Goal: Use online tool/utility: Utilize a website feature to perform a specific function

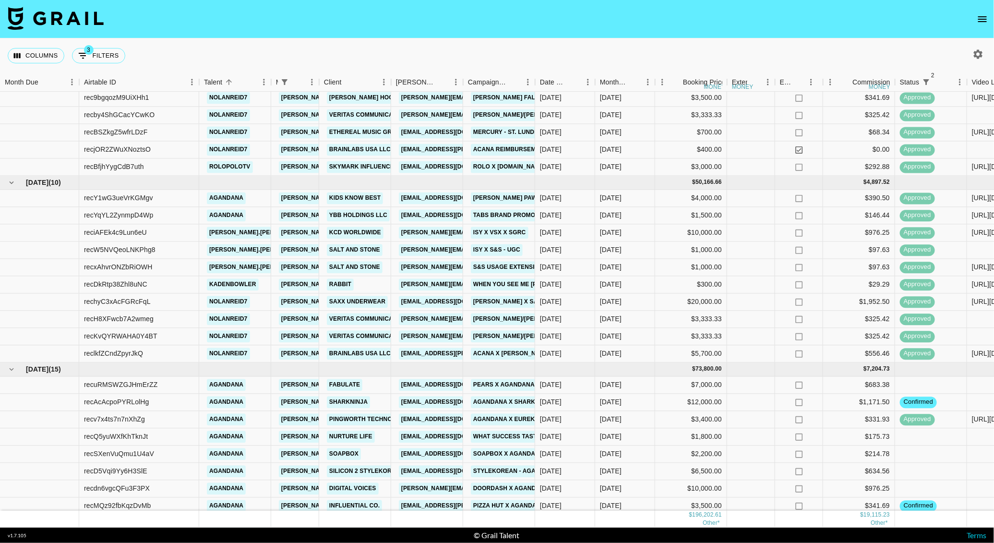
scroll to position [360, 0]
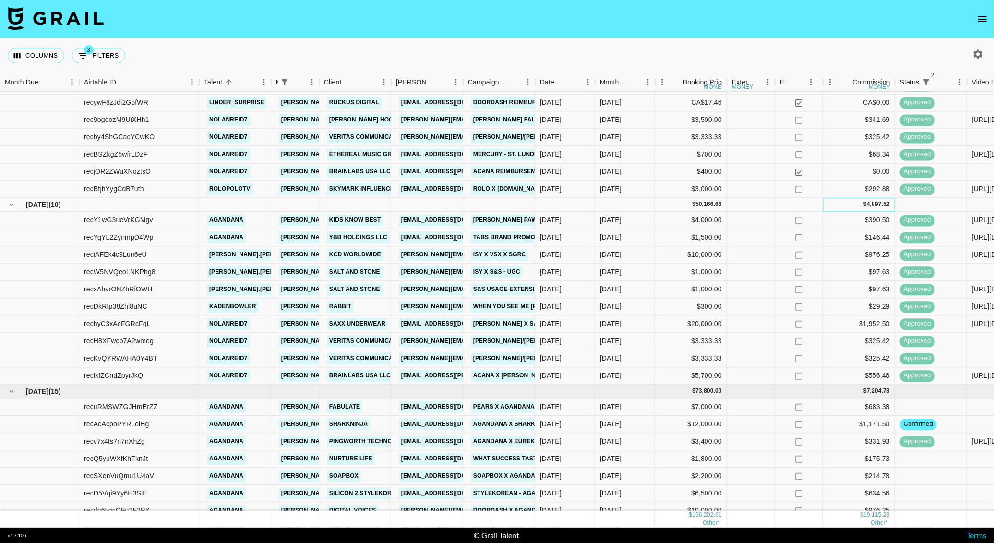
click at [880, 205] on div "4,897.52" at bounding box center [878, 205] width 23 height 8
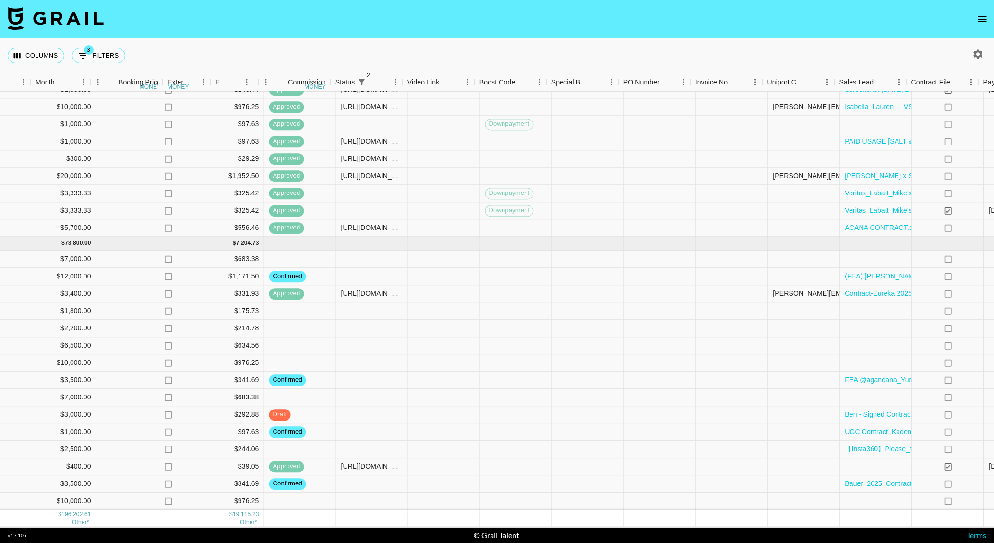
scroll to position [504, 814]
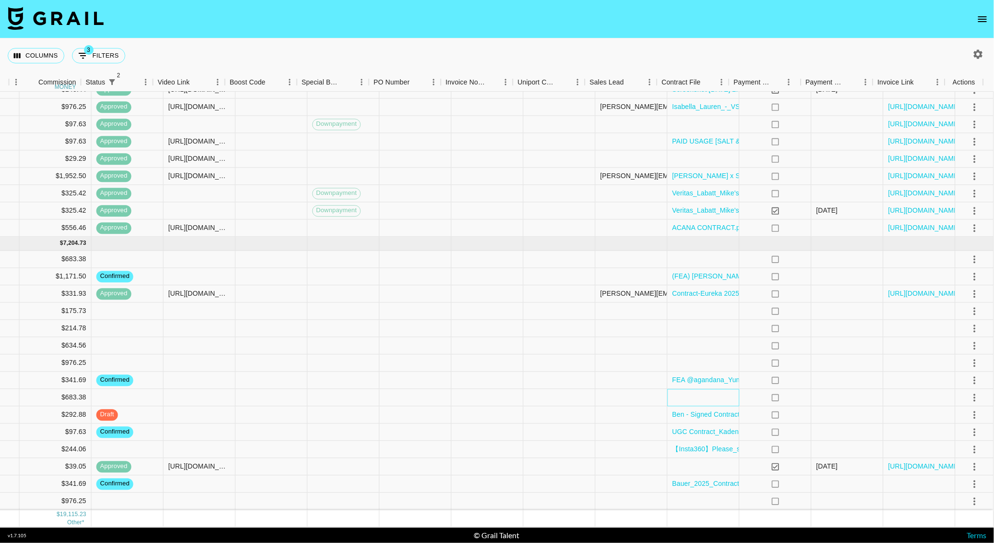
click at [697, 389] on div at bounding box center [704, 397] width 72 height 17
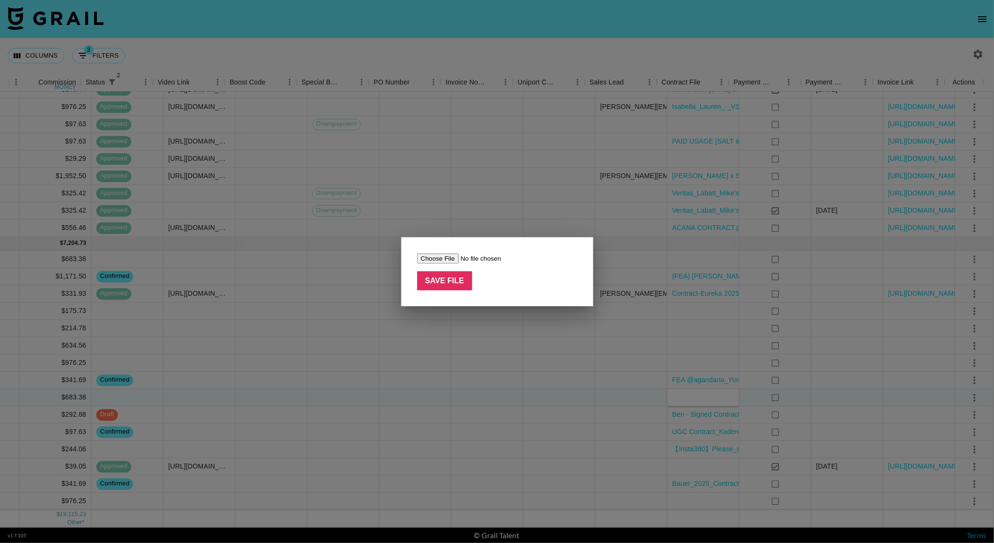
type input "C:\fakepath\TruWestern Contract complete.pdf"
click at [453, 275] on input "Save File" at bounding box center [445, 280] width 56 height 19
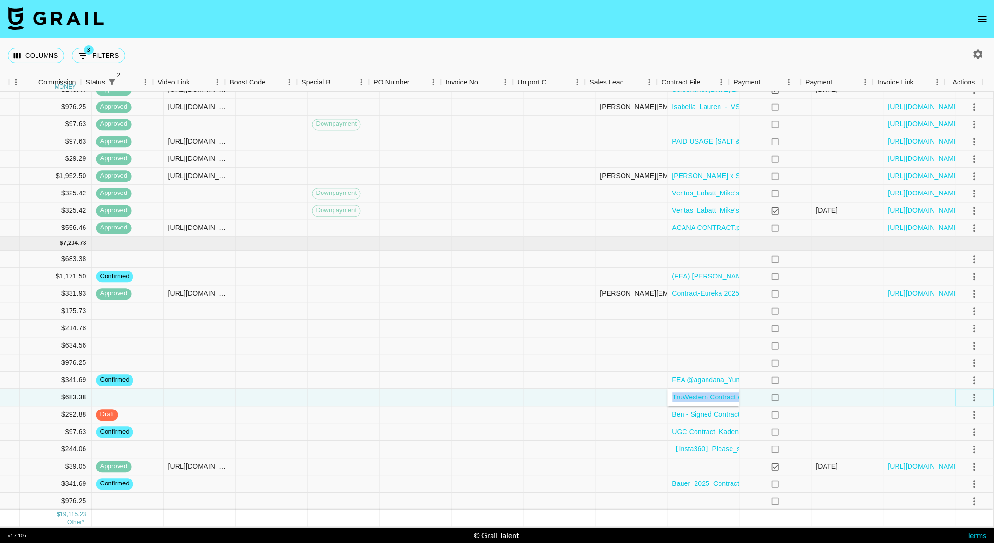
click at [969, 392] on icon "select merge strategy" at bounding box center [975, 398] width 12 height 12
click at [957, 408] on li "Confirm" at bounding box center [963, 407] width 62 height 17
click at [957, 439] on li "Draft Created" at bounding box center [963, 442] width 62 height 17
click at [539, 407] on div at bounding box center [560, 415] width 72 height 17
